Goal: Navigation & Orientation: Find specific page/section

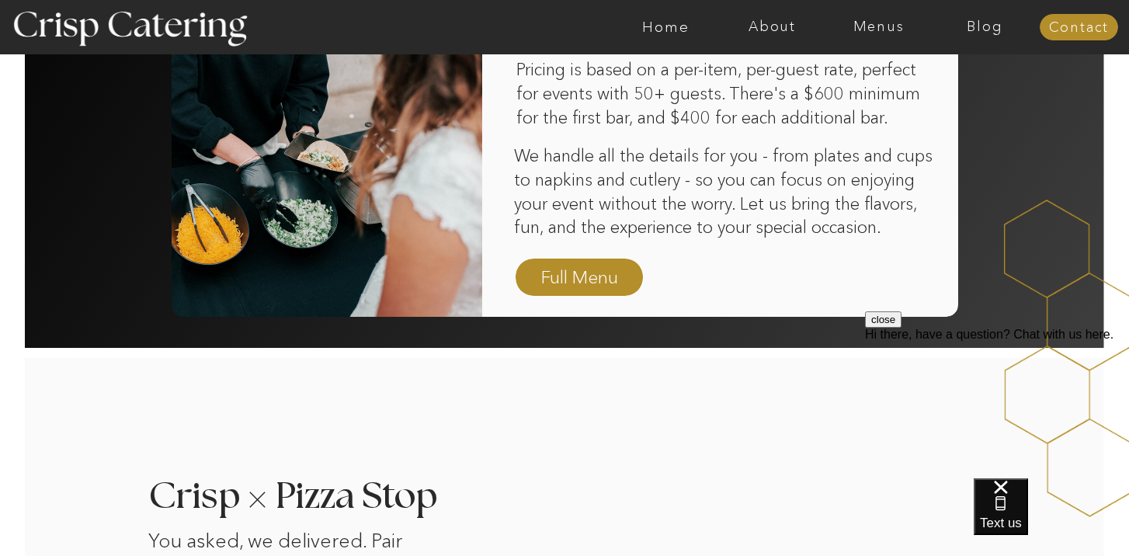
scroll to position [1133, 0]
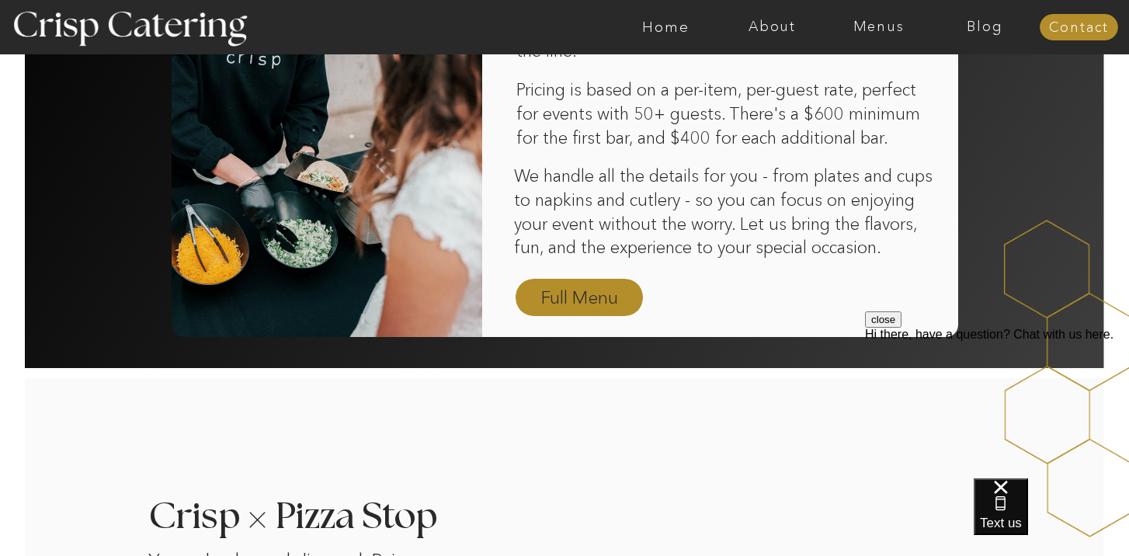
click at [554, 289] on nav "Full Menu" at bounding box center [579, 298] width 90 height 27
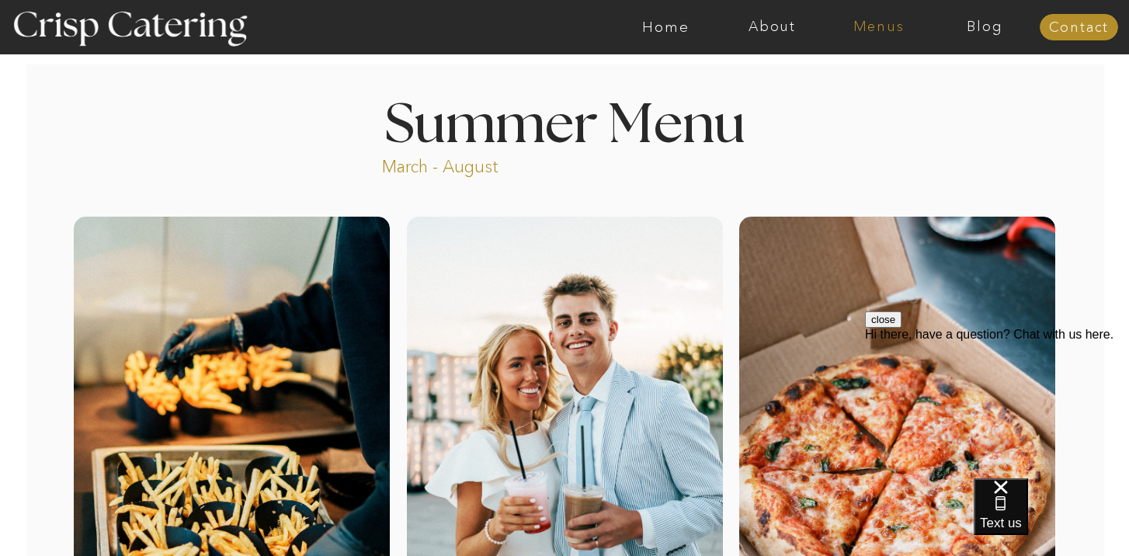
click at [869, 23] on nav "Menus" at bounding box center [878, 27] width 106 height 16
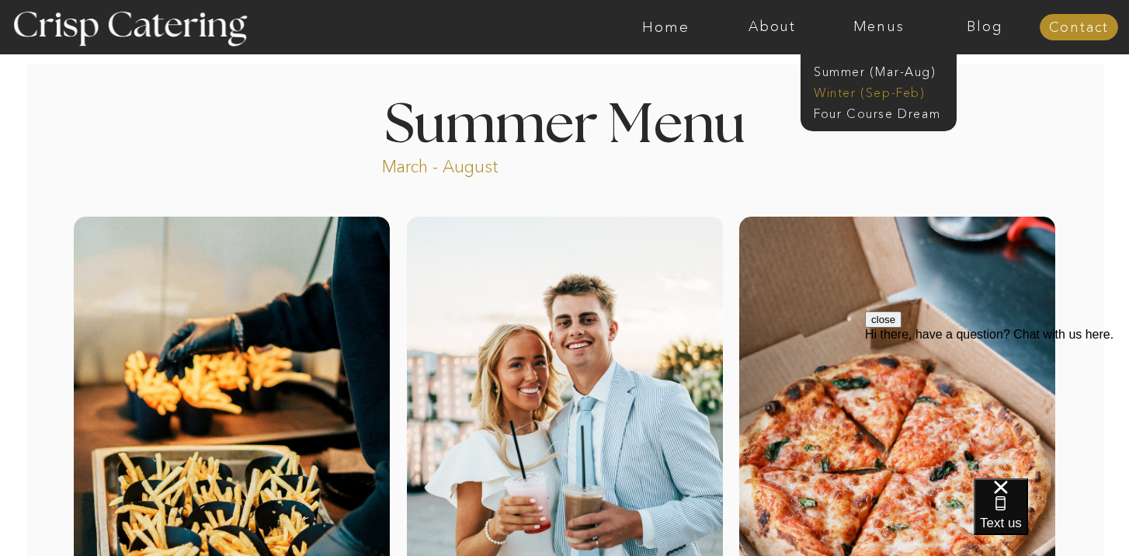
click at [854, 88] on nav "Winter (Sep-Feb)" at bounding box center [877, 91] width 127 height 15
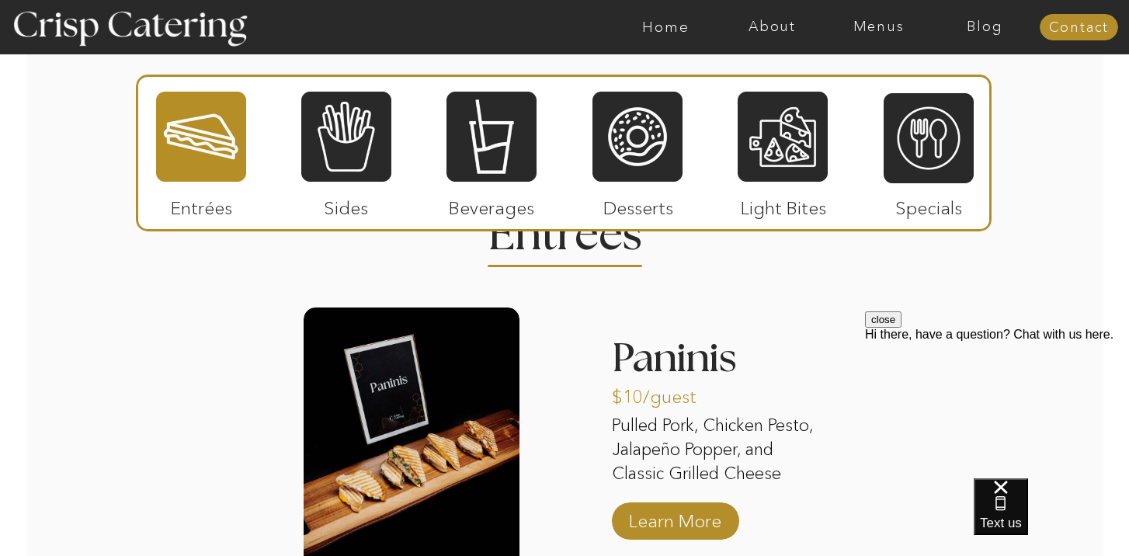
scroll to position [1856, 0]
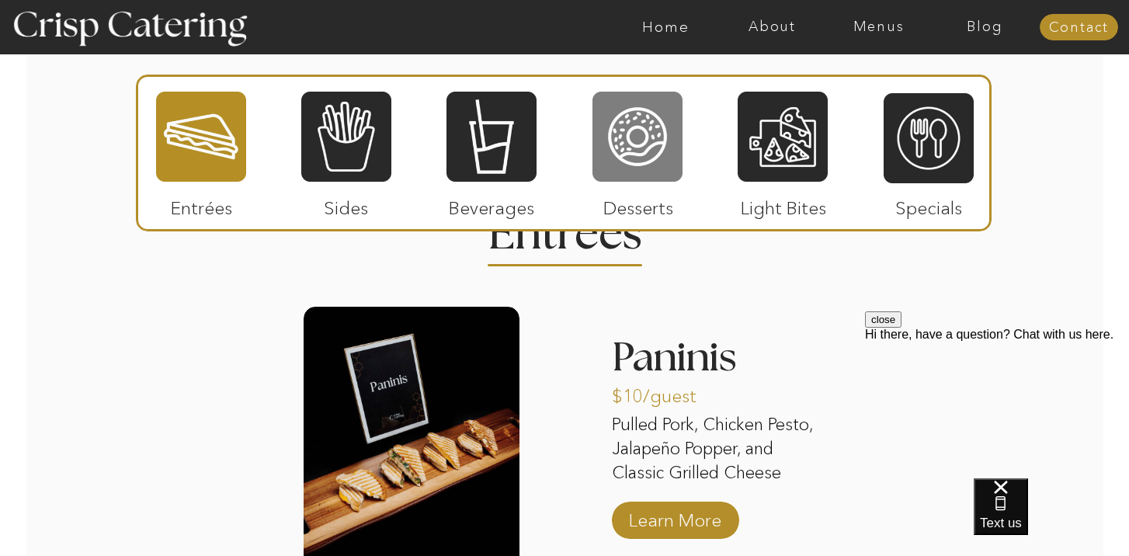
click at [664, 161] on div at bounding box center [637, 136] width 90 height 93
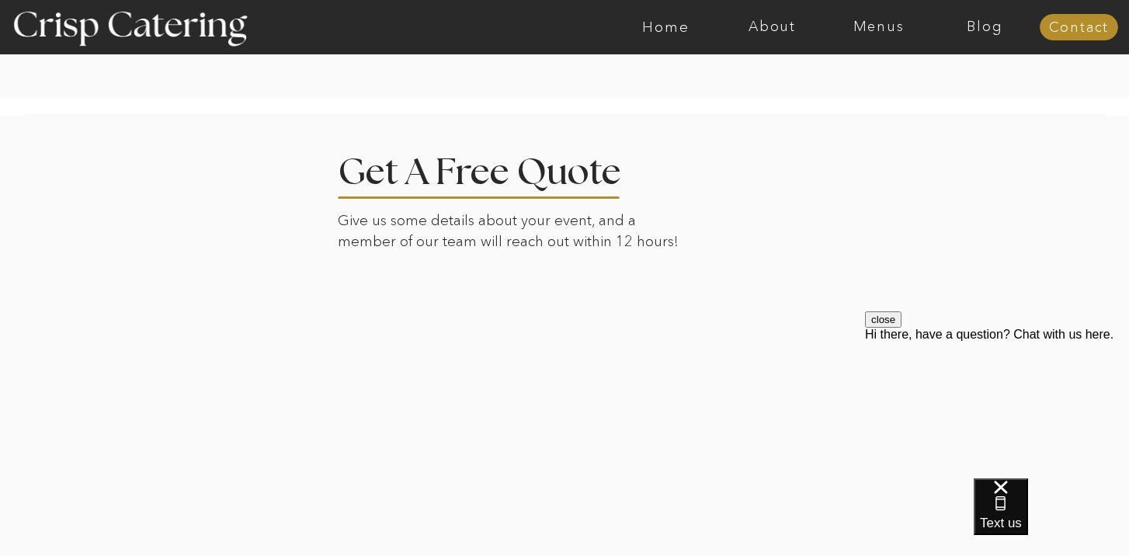
scroll to position [3532, 0]
